Goal: Consume media (video, audio)

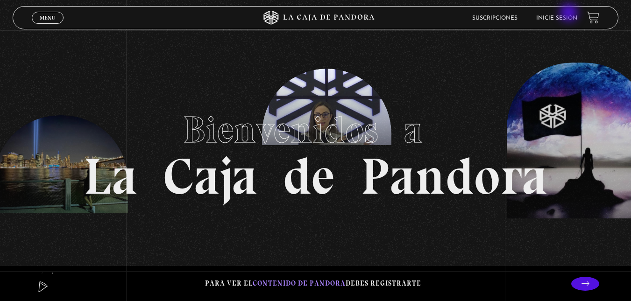
click at [569, 14] on li "Inicie sesión" at bounding box center [556, 18] width 41 height 14
click at [569, 18] on link "Inicie sesión" at bounding box center [556, 18] width 41 height 6
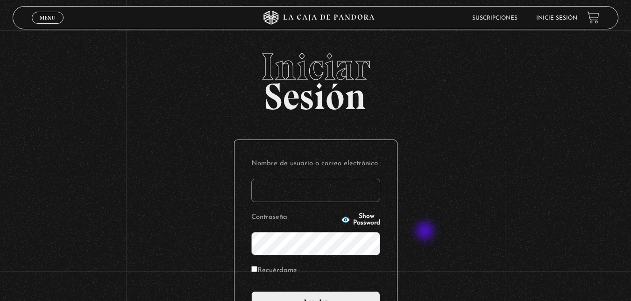
scroll to position [109, 0]
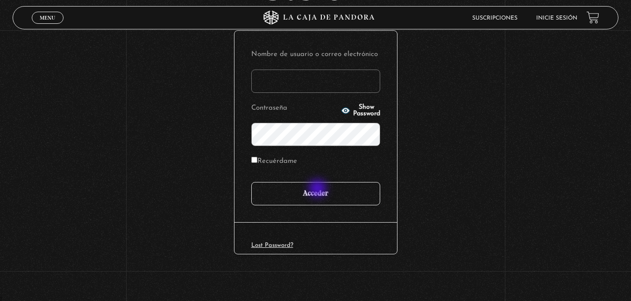
type input "ghisalazar28@gmail.com"
click at [318, 189] on input "Acceder" at bounding box center [315, 193] width 129 height 23
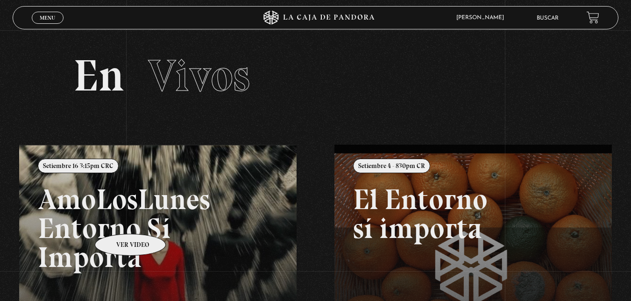
click at [118, 220] on link at bounding box center [334, 295] width 631 height 301
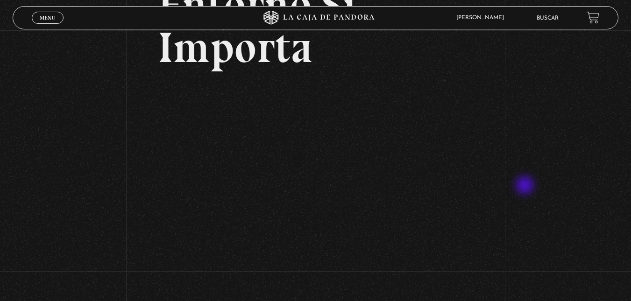
scroll to position [141, 0]
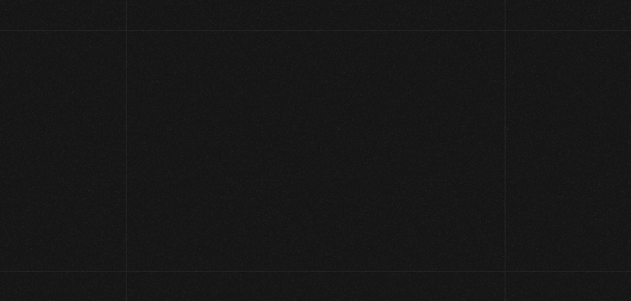
scroll to position [146, 0]
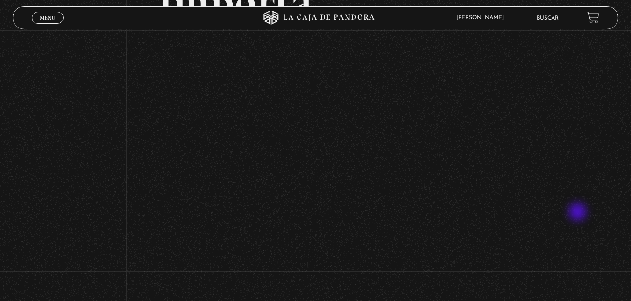
scroll to position [184, 0]
click at [540, 148] on div "Volver Setiembre 16 3:15pm CRC AmoLosLunes Entorno Sí Importa" at bounding box center [315, 149] width 631 height 607
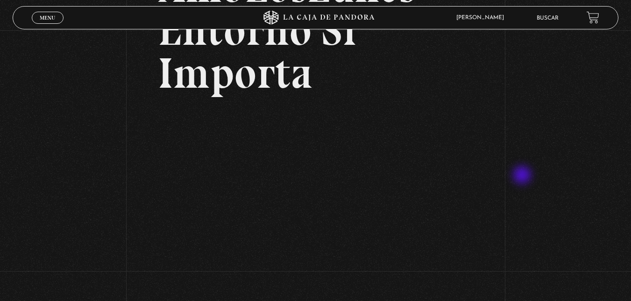
scroll to position [114, 0]
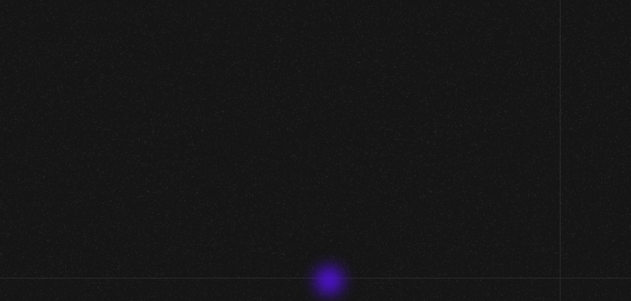
click at [496, 186] on div "Volver Setiembre 16 3:15pm CRC AmoLosLunes Entorno Sí Importa" at bounding box center [315, 219] width 631 height 607
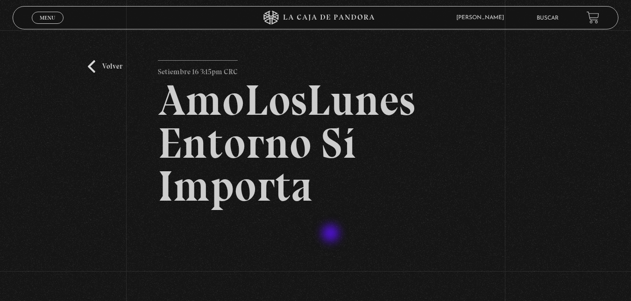
scroll to position [114, 0]
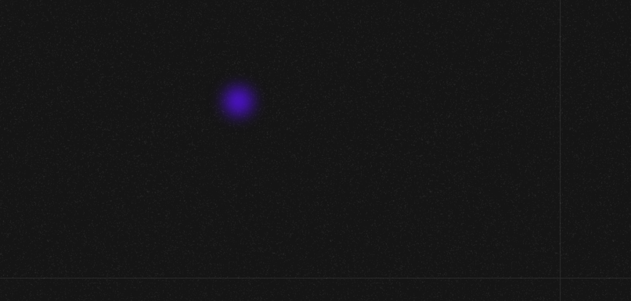
scroll to position [114, 0]
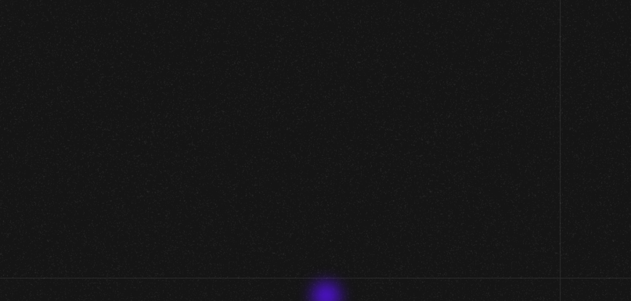
scroll to position [114, 0]
